Goal: Transaction & Acquisition: Purchase product/service

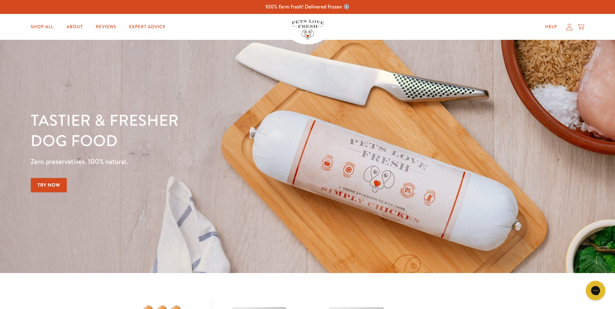
click at [44, 184] on link "Try Now" at bounding box center [49, 185] width 36 height 15
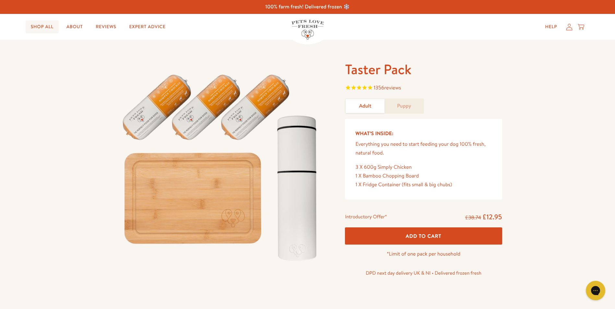
click at [42, 27] on link "Shop All" at bounding box center [42, 26] width 33 height 13
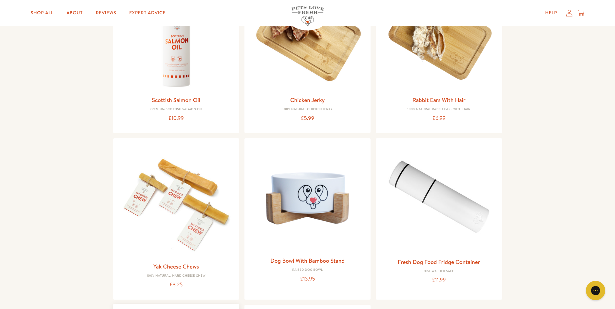
scroll to position [486, 0]
